Goal: Information Seeking & Learning: Check status

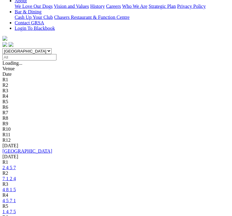
scroll to position [168, 0]
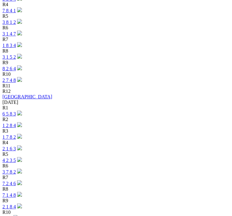
scroll to position [635, 0]
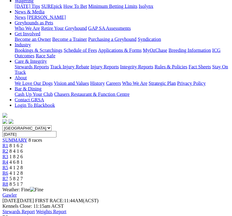
scroll to position [91, 0]
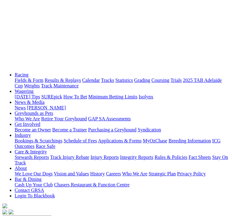
scroll to position [0, 0]
